Goal: Browse casually

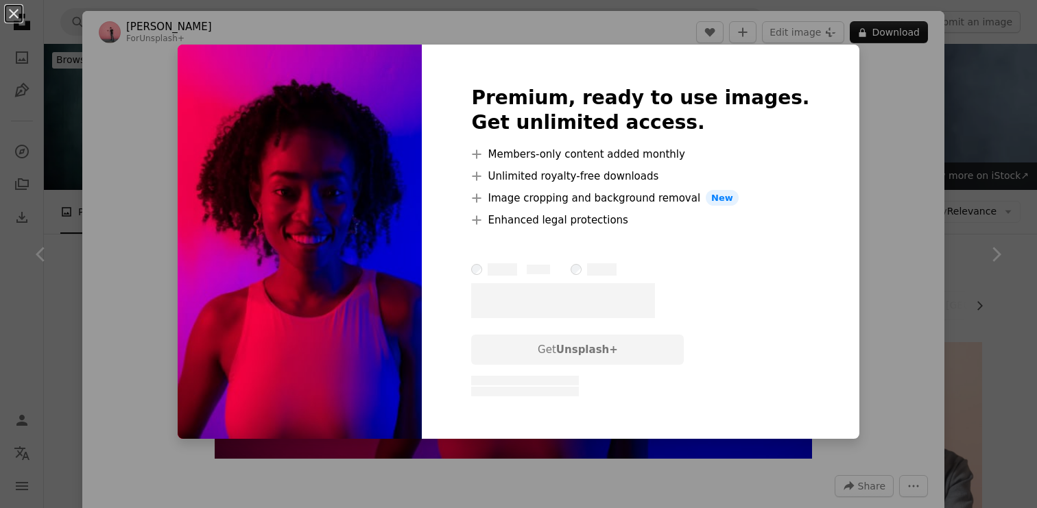
scroll to position [1564, 0]
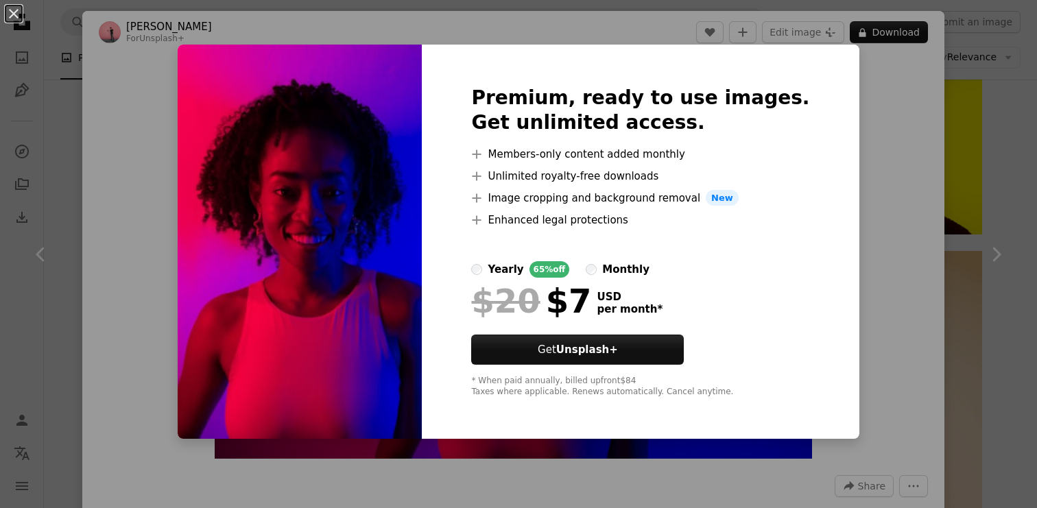
click at [882, 213] on div "An X shape Premium, ready to use images. Get unlimited access. A plus sign Memb…" at bounding box center [518, 254] width 1037 height 508
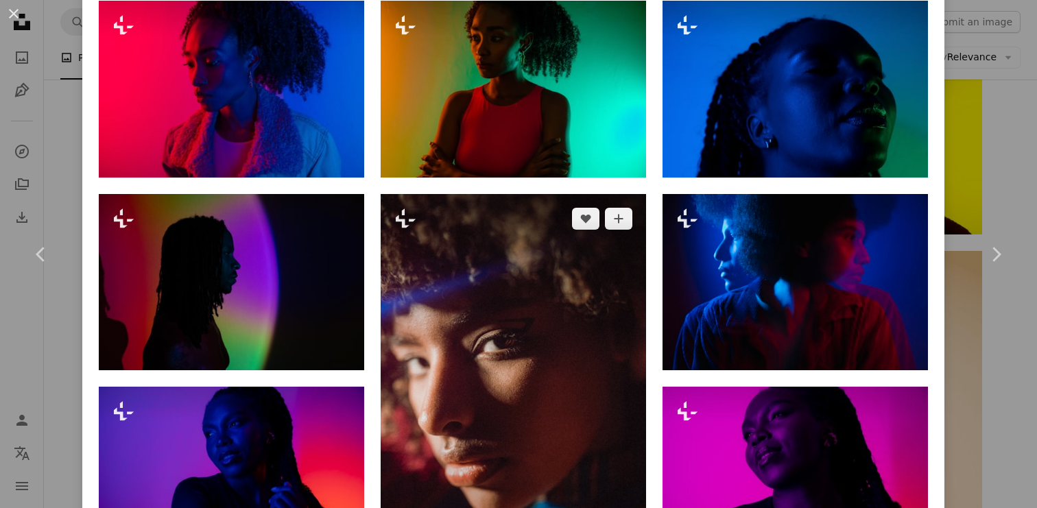
scroll to position [892, 0]
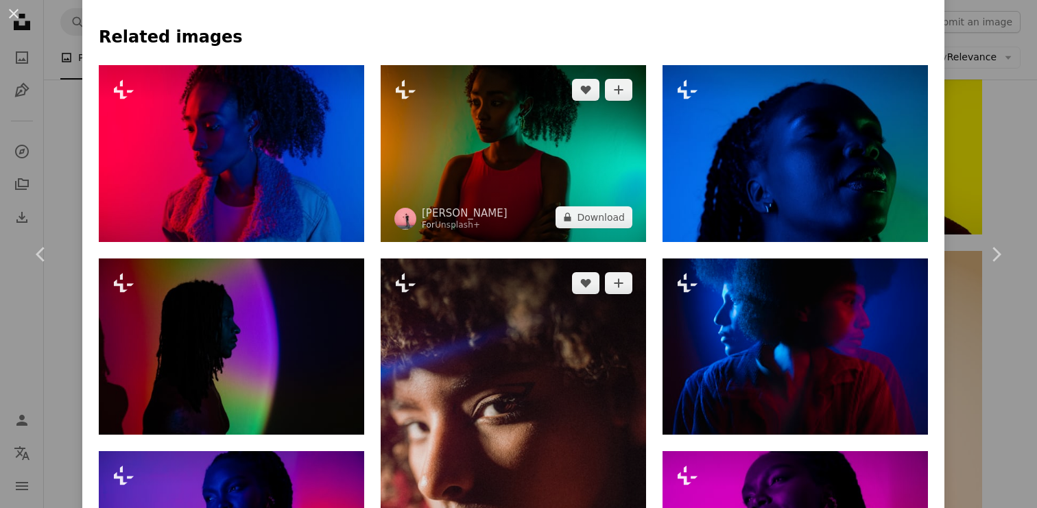
click at [527, 141] on img at bounding box center [512, 153] width 265 height 177
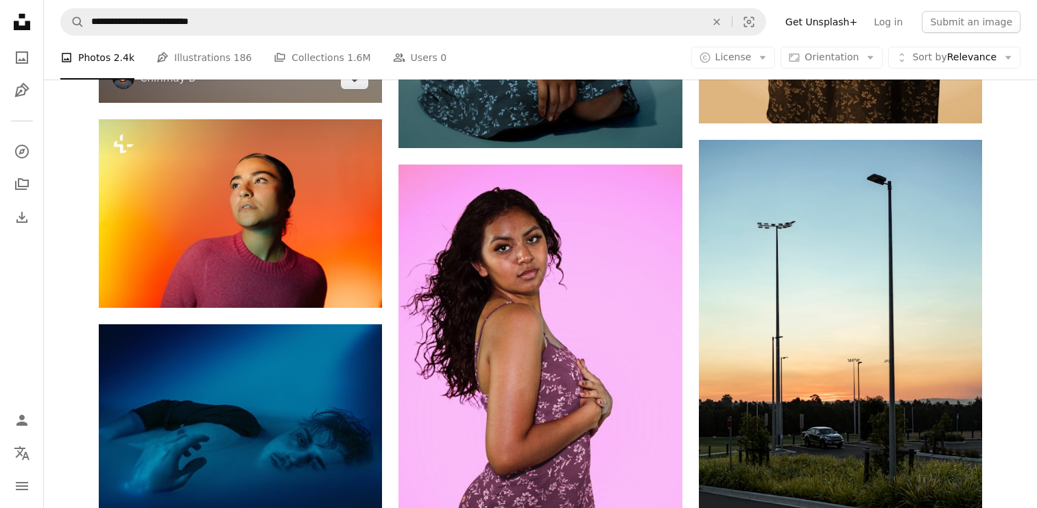
scroll to position [2133, 0]
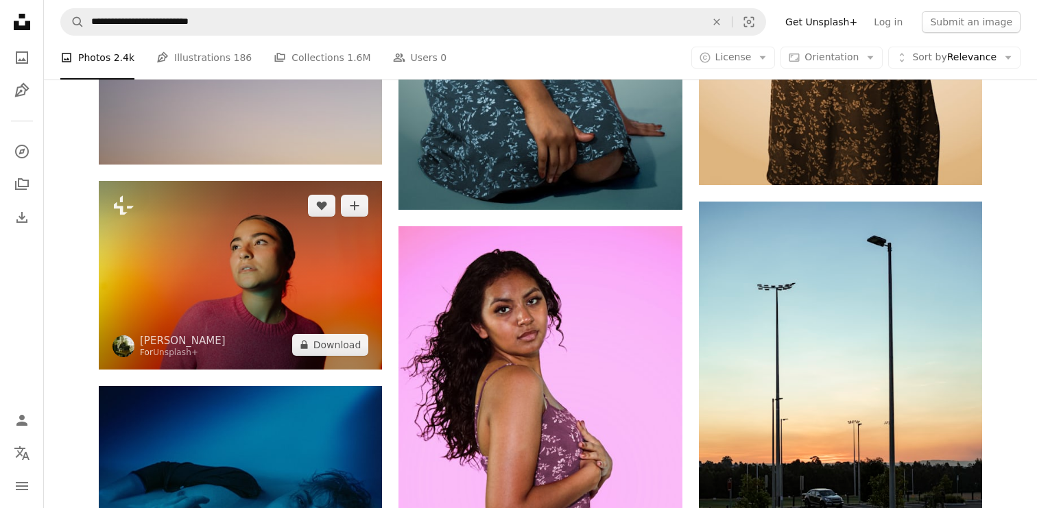
click at [280, 300] on img at bounding box center [240, 275] width 283 height 189
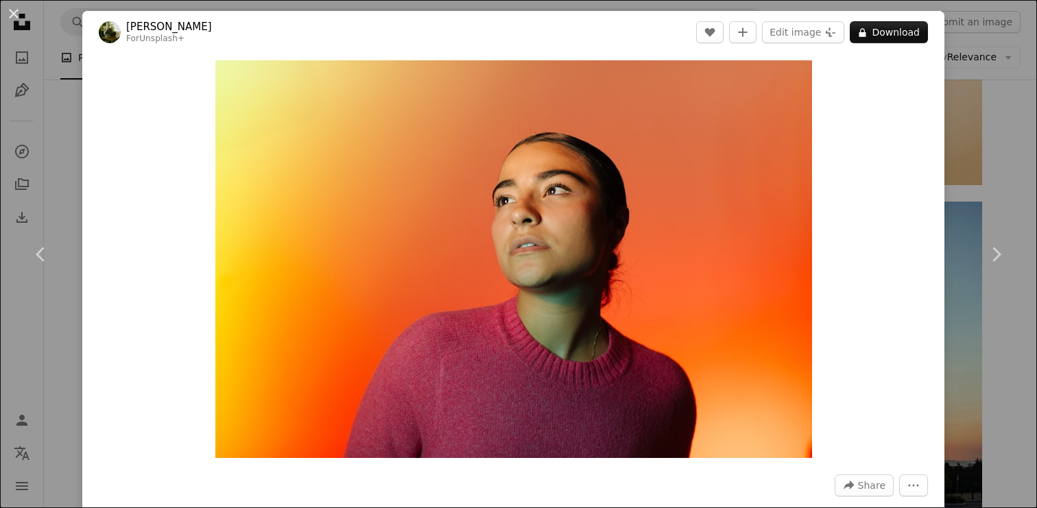
click at [158, 25] on link "[PERSON_NAME]" at bounding box center [169, 27] width 86 height 14
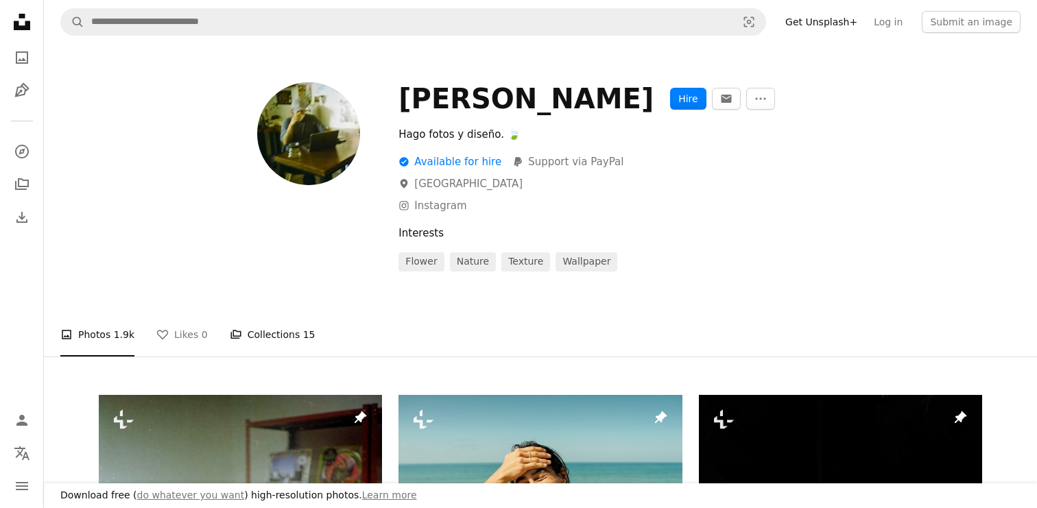
click at [275, 334] on link "A stack of folders Collections 15" at bounding box center [273, 335] width 86 height 44
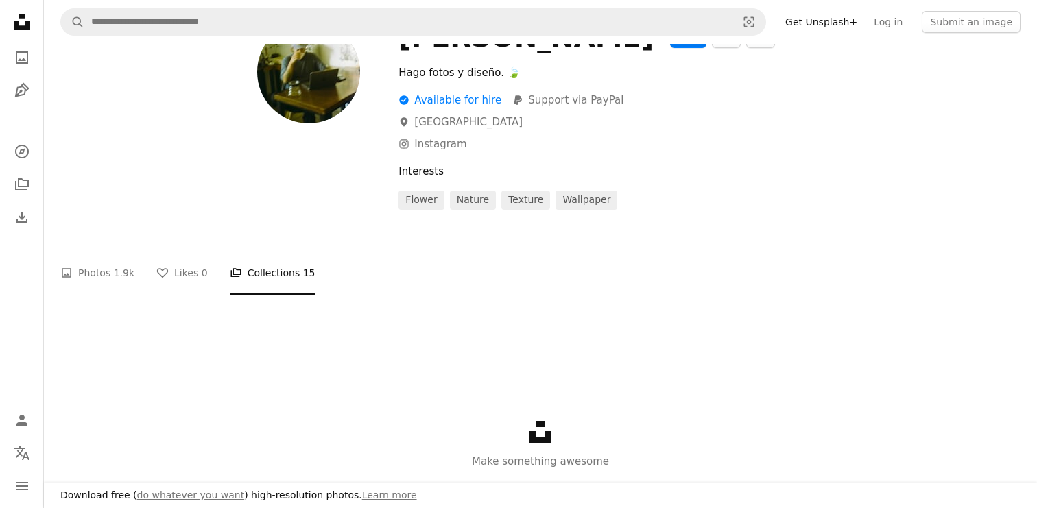
scroll to position [165, 0]
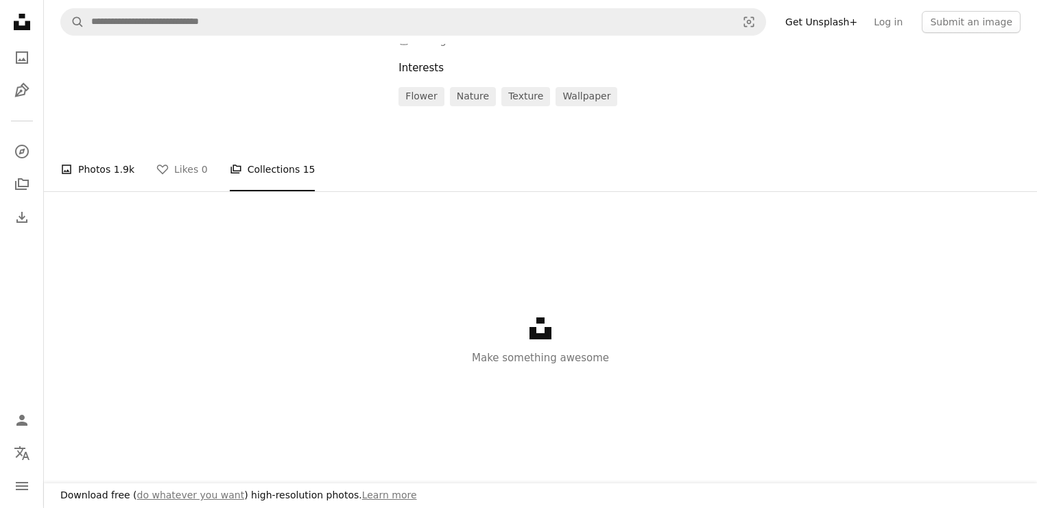
click at [114, 165] on span "1.9k" at bounding box center [124, 169] width 21 height 15
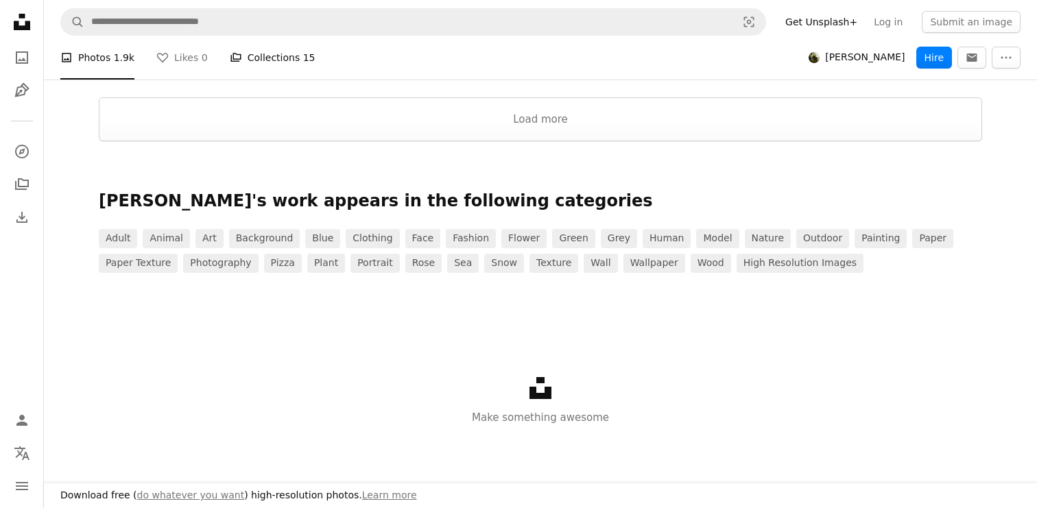
scroll to position [2310, 0]
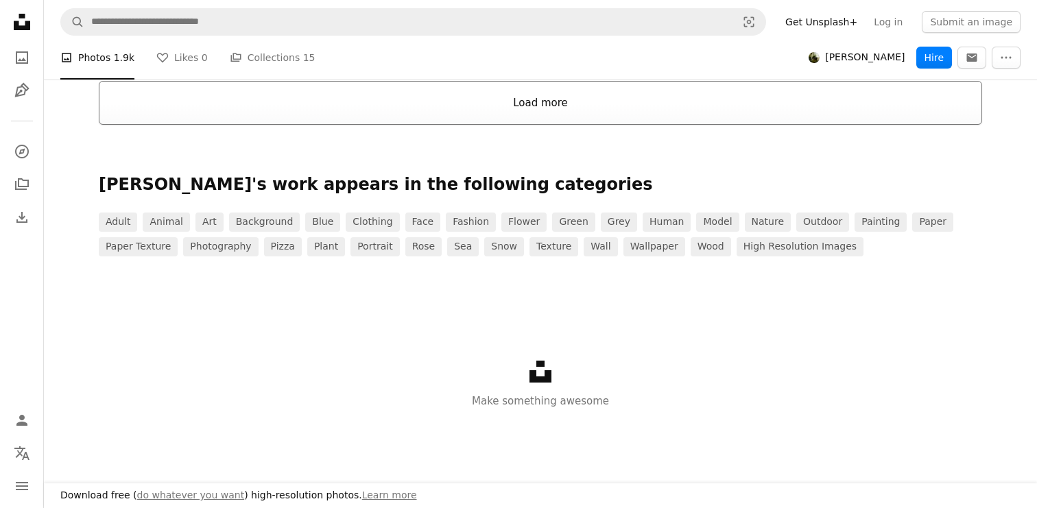
click at [565, 109] on button "Load more" at bounding box center [540, 103] width 883 height 44
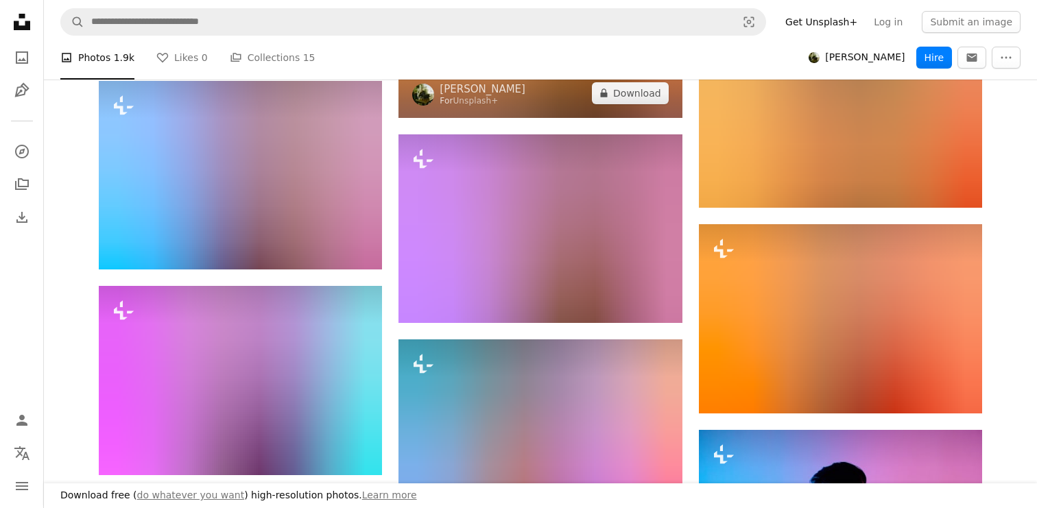
scroll to position [42220, 0]
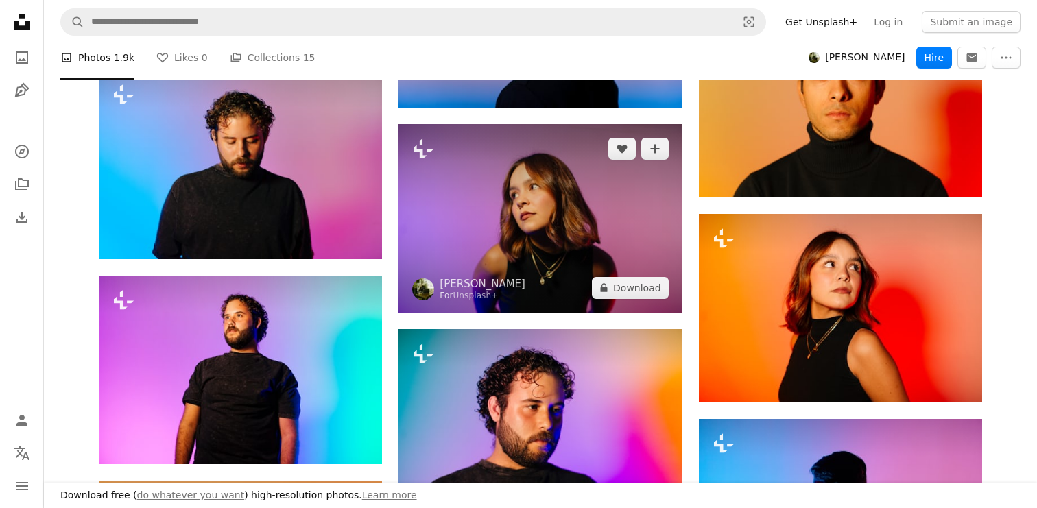
click at [596, 272] on img at bounding box center [539, 218] width 283 height 189
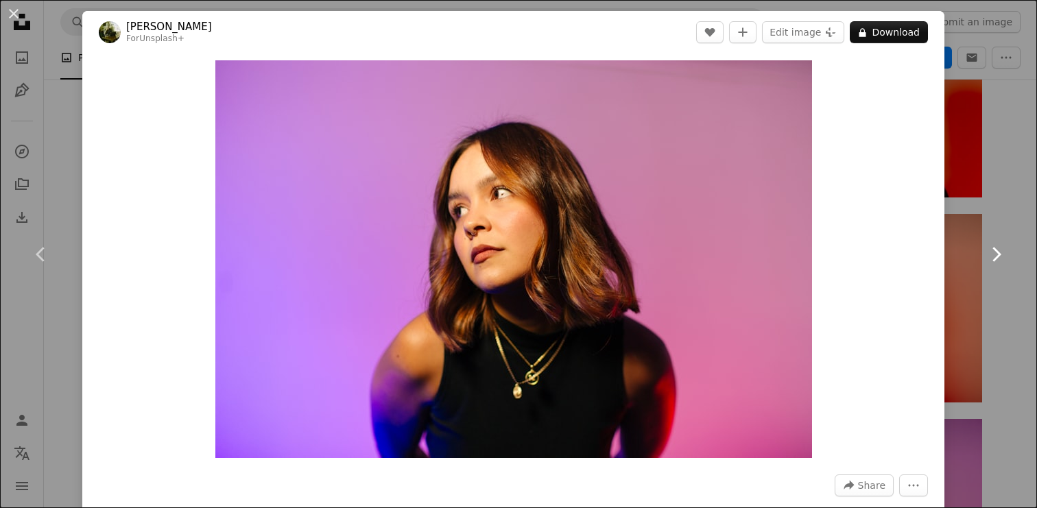
click at [989, 288] on link "Chevron right" at bounding box center [995, 255] width 82 height 132
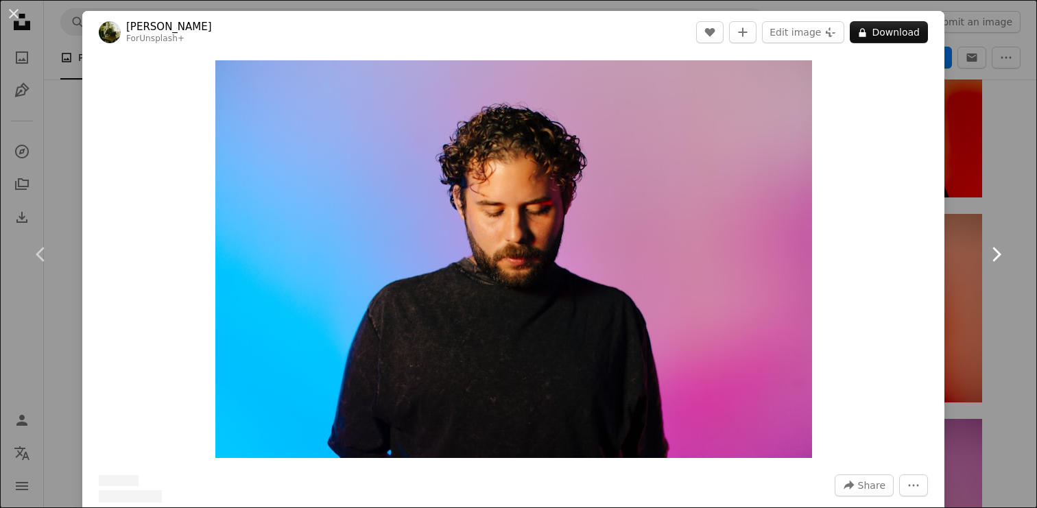
click at [981, 304] on link "Chevron right" at bounding box center [995, 255] width 82 height 132
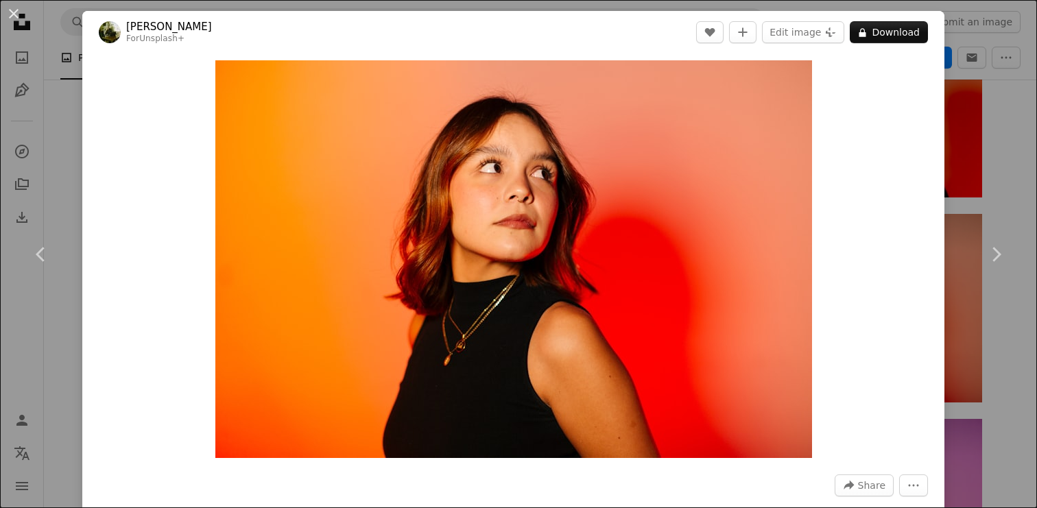
click at [1004, 150] on div "An X shape Chevron left Chevron right [PERSON_NAME] For Unsplash+ A heart A plu…" at bounding box center [518, 254] width 1037 height 508
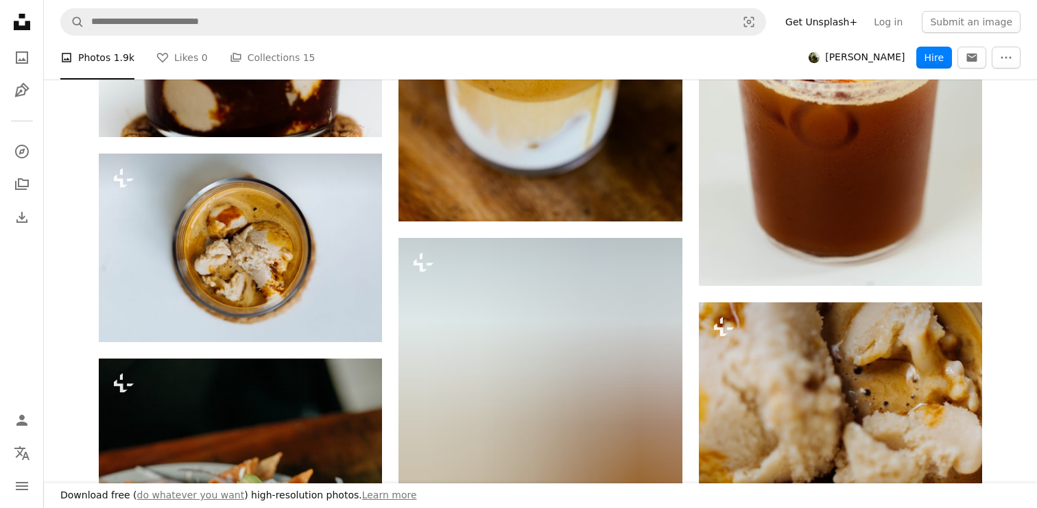
scroll to position [141657, 0]
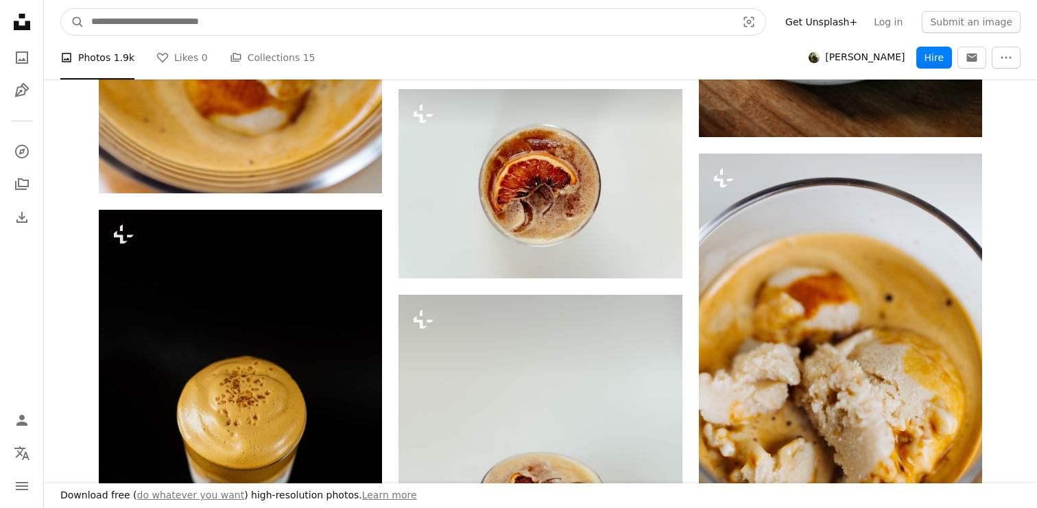
click at [434, 26] on input "Find visuals sitewide" at bounding box center [408, 22] width 648 height 26
type input "****"
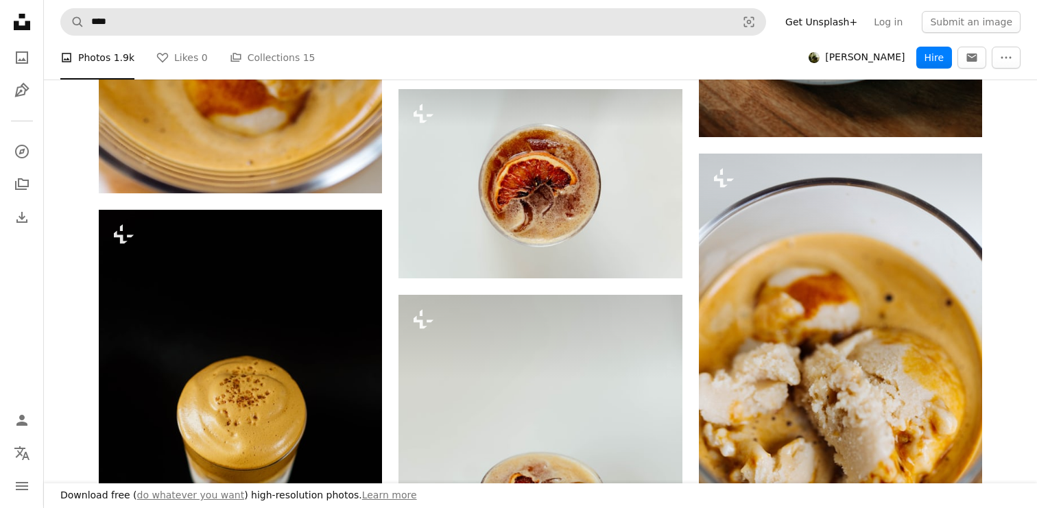
click at [422, 41] on nav "A magnifying glass **** Visual search Get Unsplash+ Log in Submit an image" at bounding box center [540, 22] width 993 height 44
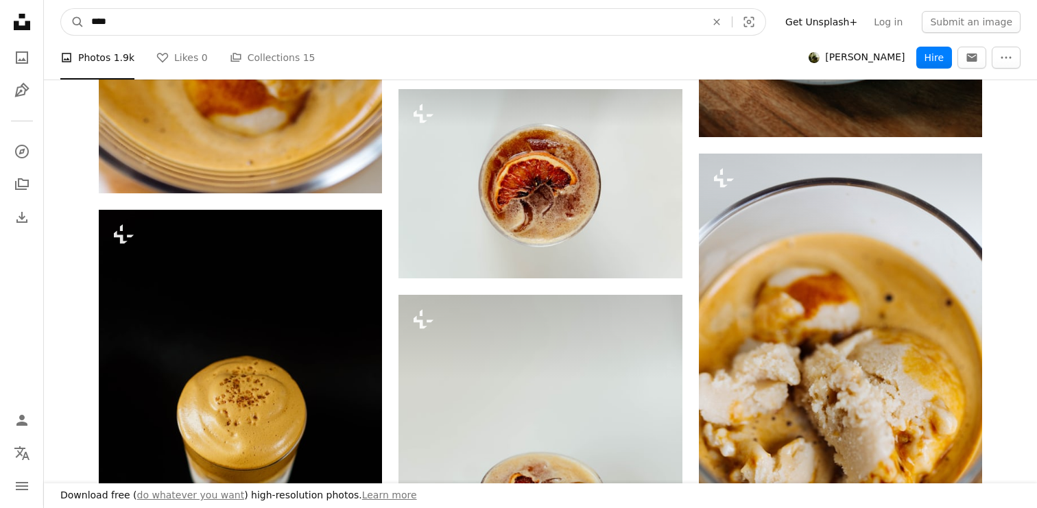
click at [422, 27] on input "****" at bounding box center [392, 22] width 617 height 26
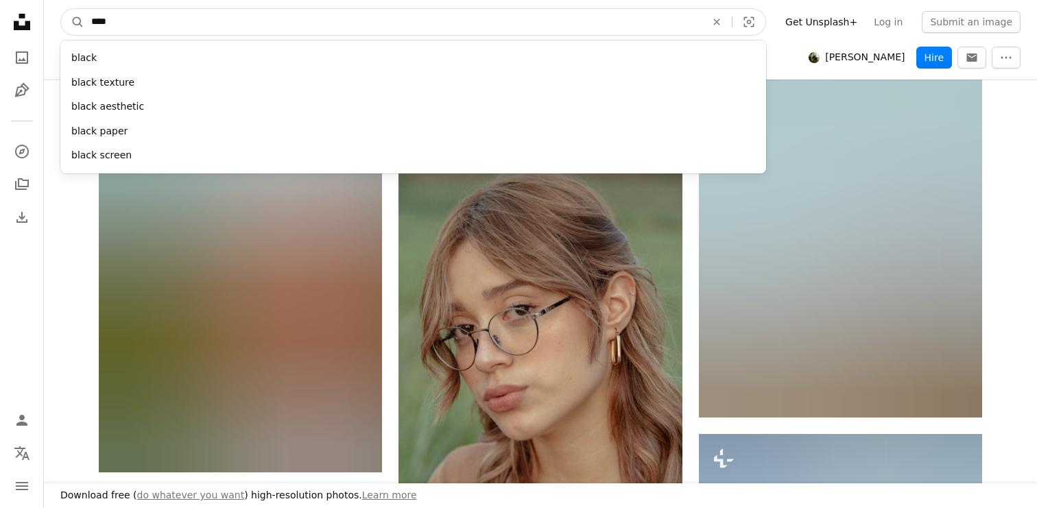
scroll to position [143301, 0]
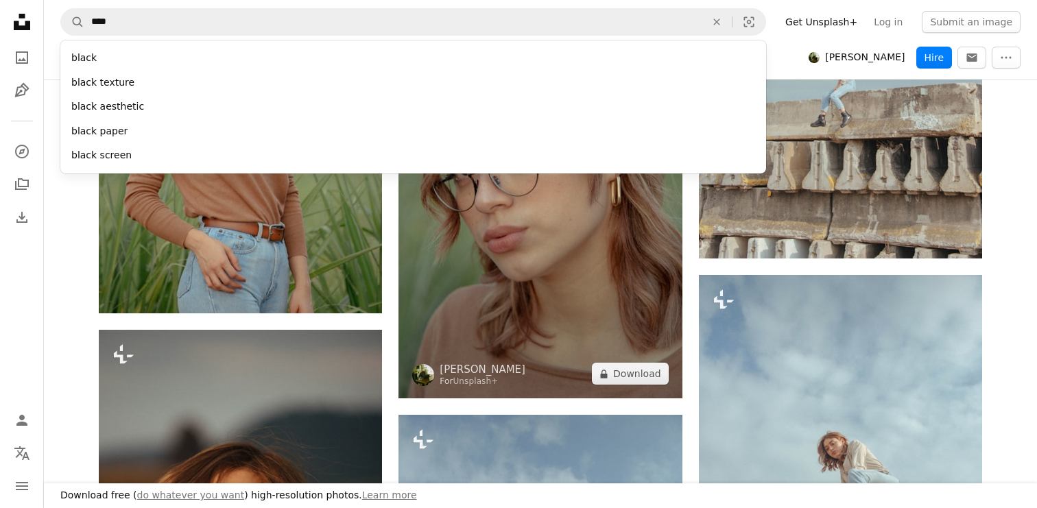
click at [461, 398] on img at bounding box center [539, 186] width 283 height 424
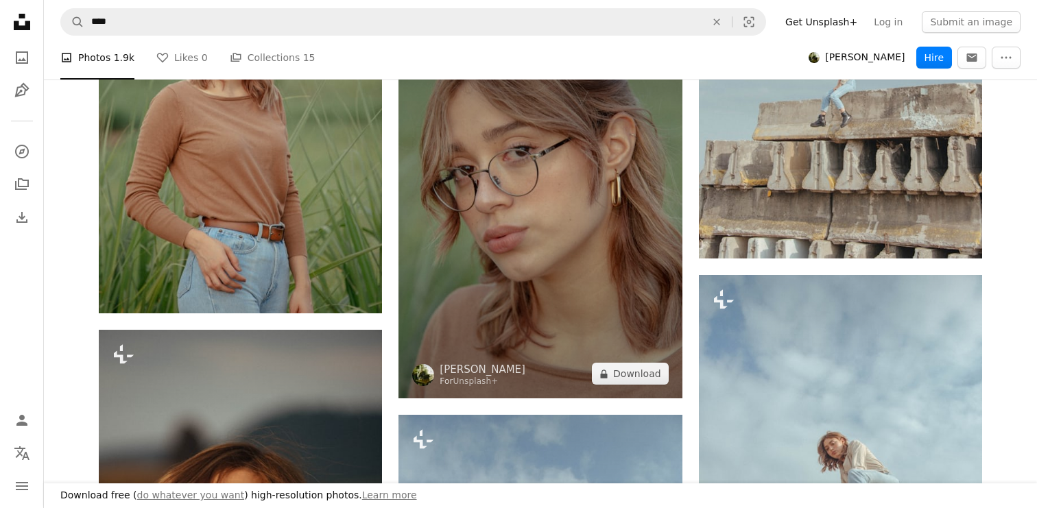
scroll to position [143795, 0]
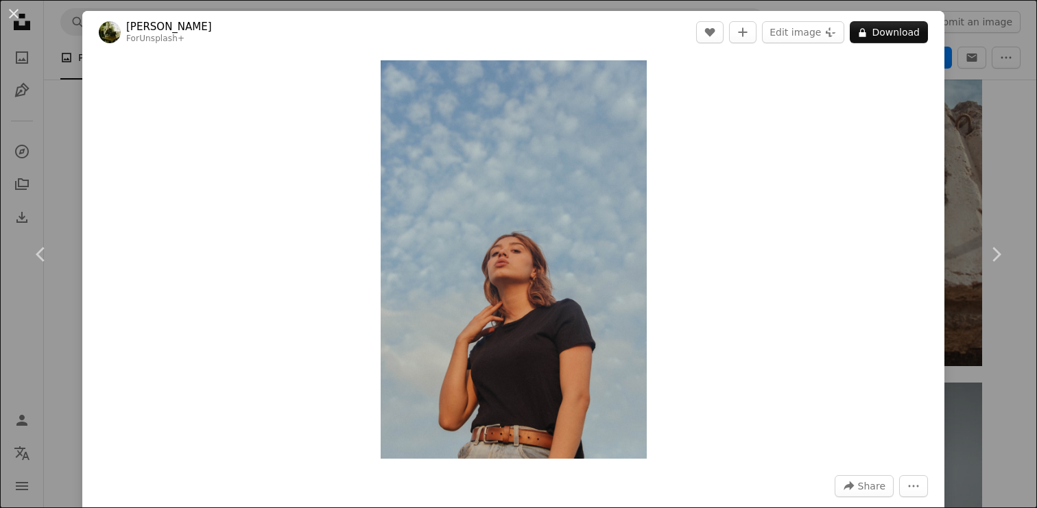
scroll to position [146177, 0]
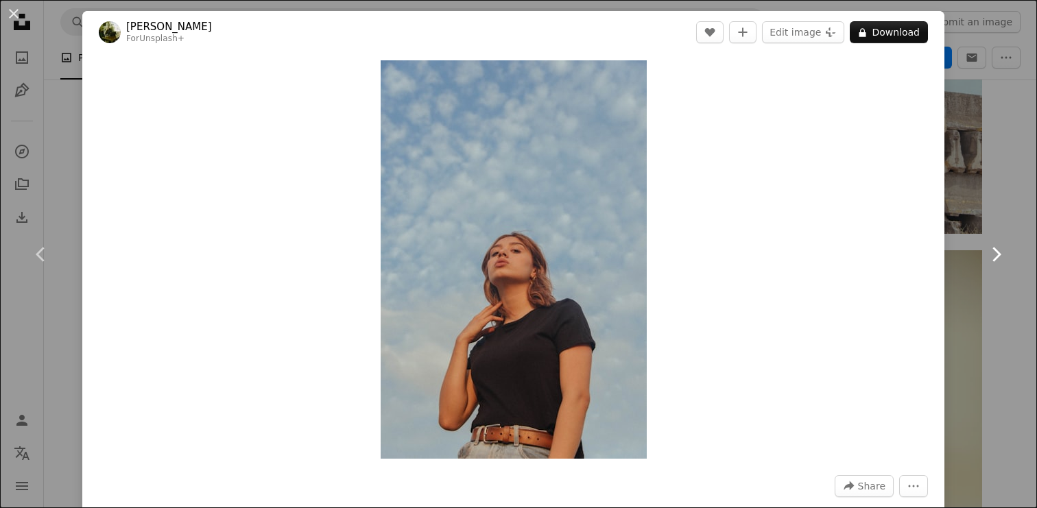
click at [1019, 230] on link "Chevron right" at bounding box center [995, 255] width 82 height 132
drag, startPoint x: 16, startPoint y: 10, endPoint x: 162, endPoint y: 307, distance: 331.4
click at [16, 10] on button "An X shape" at bounding box center [13, 13] width 16 height 16
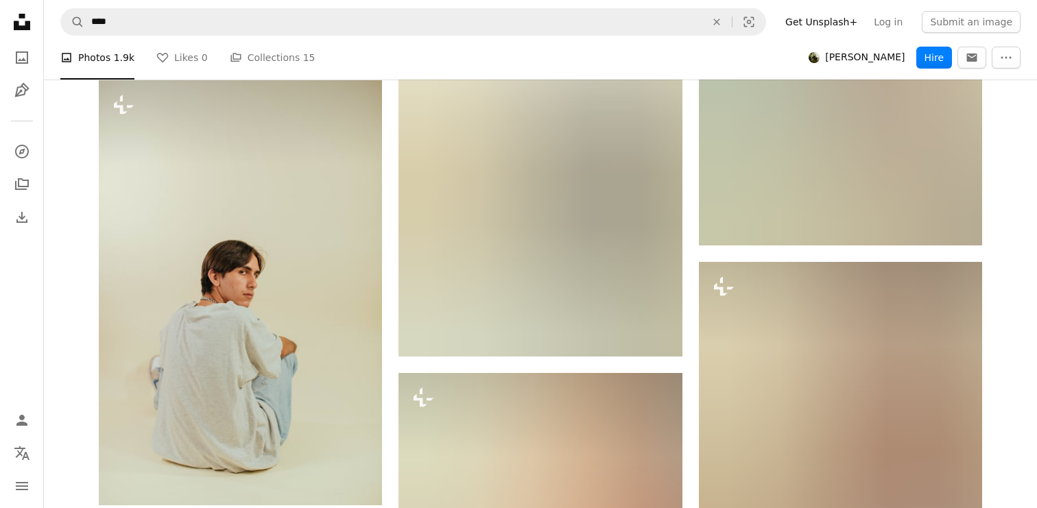
scroll to position [152494, 0]
